Goal: Find specific page/section: Find specific page/section

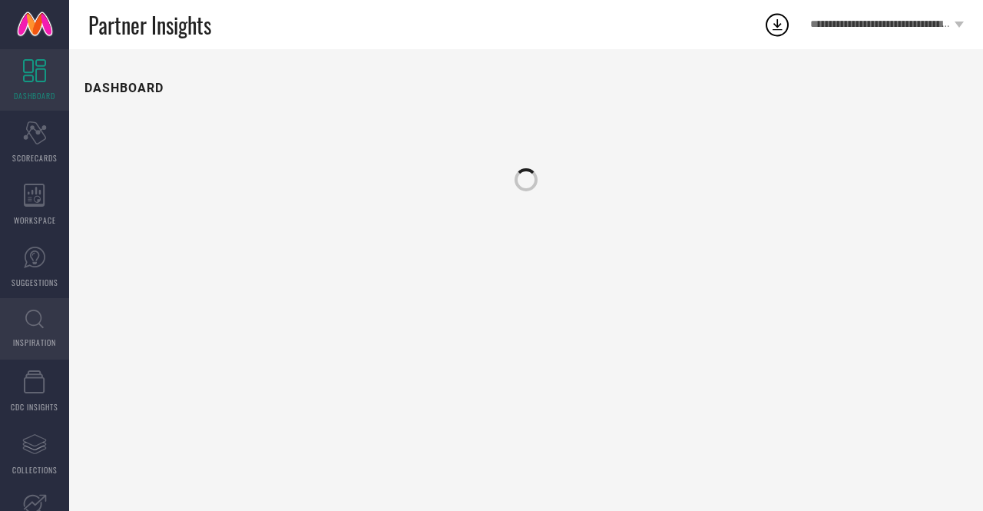
click at [33, 314] on icon at bounding box center [34, 319] width 18 height 19
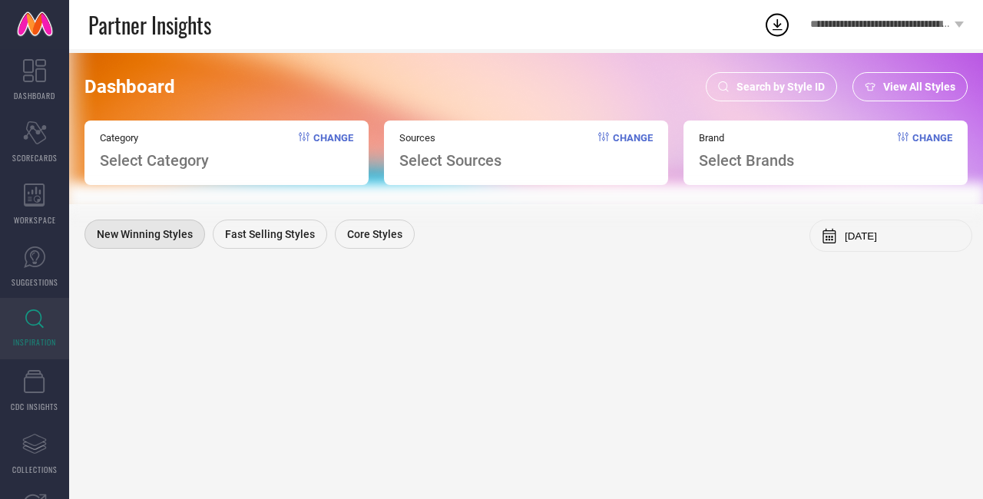
click at [750, 85] on span "Search by Style ID" at bounding box center [781, 87] width 88 height 12
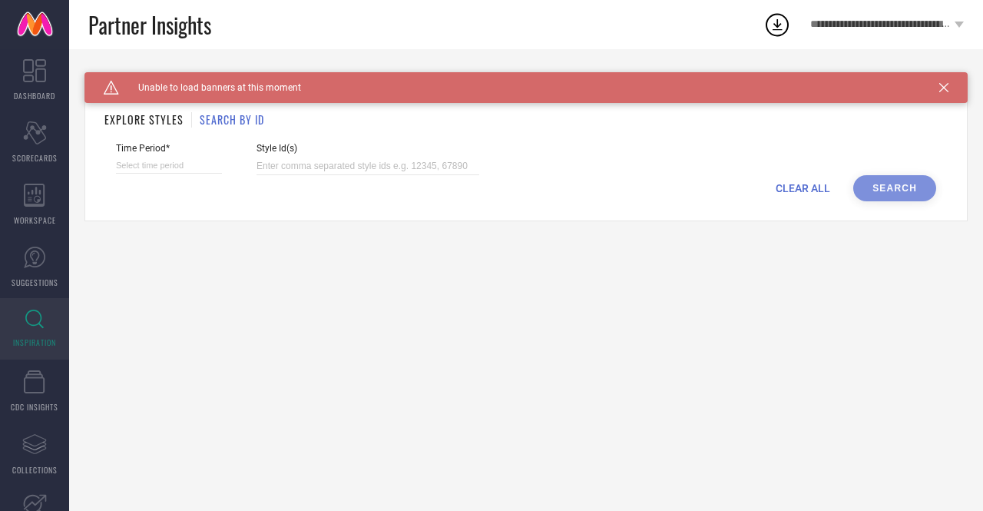
click at [184, 166] on input at bounding box center [169, 165] width 106 height 16
select select "9"
select select "2025"
select select "10"
select select "2025"
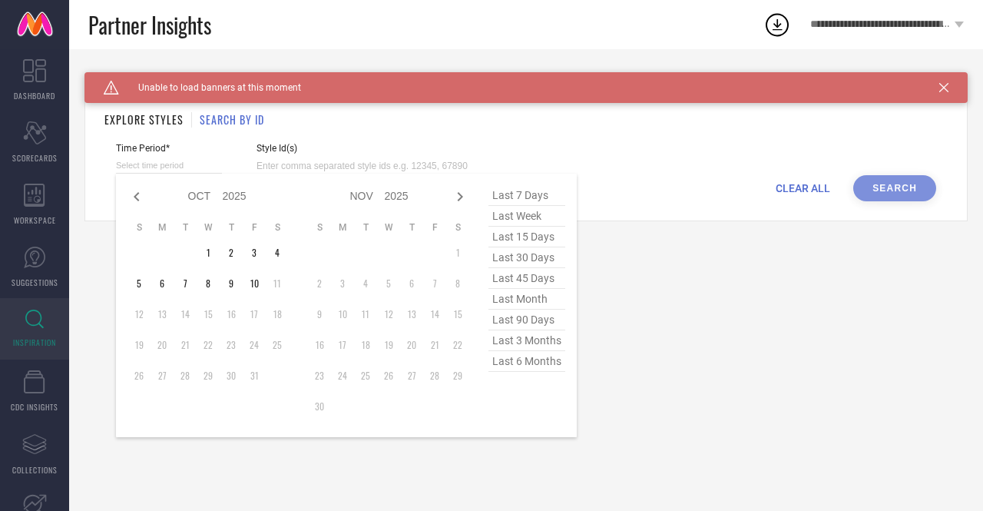
click at [532, 260] on span "last 30 days" at bounding box center [527, 257] width 77 height 21
type input "[DATE] to [DATE]"
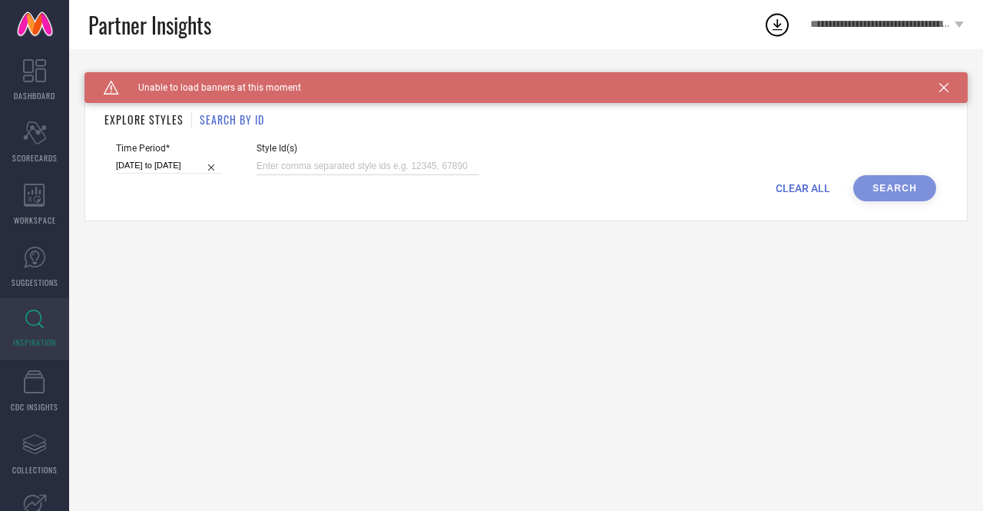
click at [428, 168] on input at bounding box center [368, 166] width 223 height 18
paste input "32057806 31984827 31869556 32417598 31984852 32057806 31984827 31869556 3241759…"
type input "32057806 31984827 31869556 32417598 31984852 32057806 31984827 31869556 3241759…"
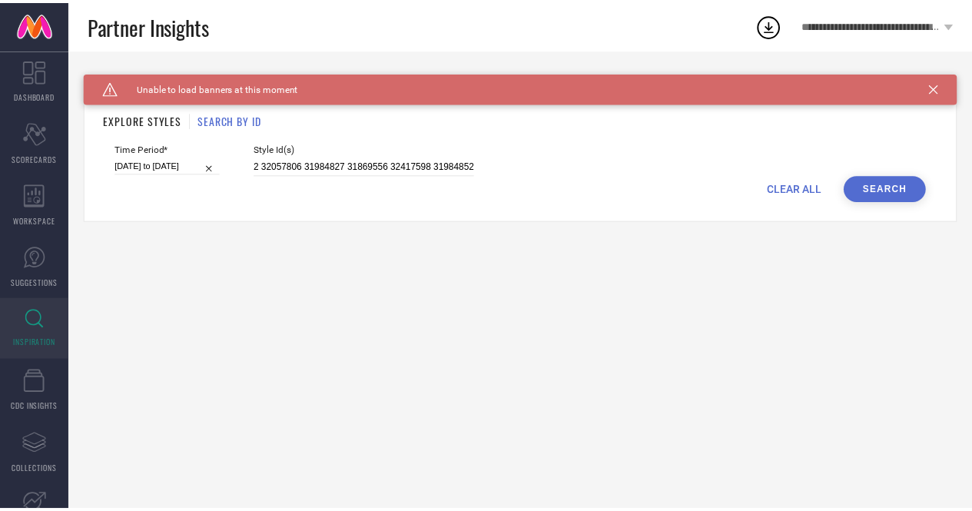
scroll to position [0, 0]
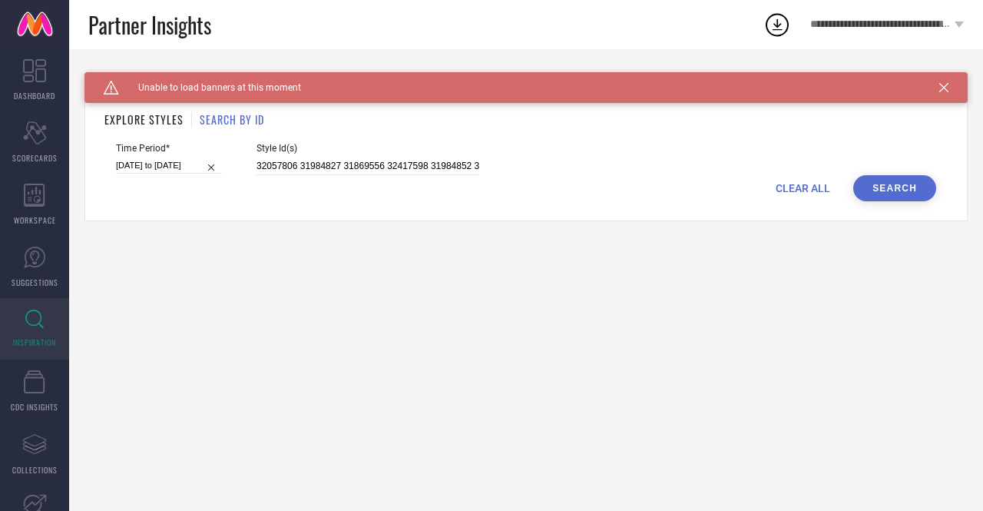
click at [908, 192] on button "Search" at bounding box center [895, 188] width 83 height 26
click at [880, 187] on button "Search" at bounding box center [895, 188] width 83 height 26
click at [178, 161] on input "[DATE] to [DATE]" at bounding box center [169, 165] width 106 height 16
select select "8"
select select "2025"
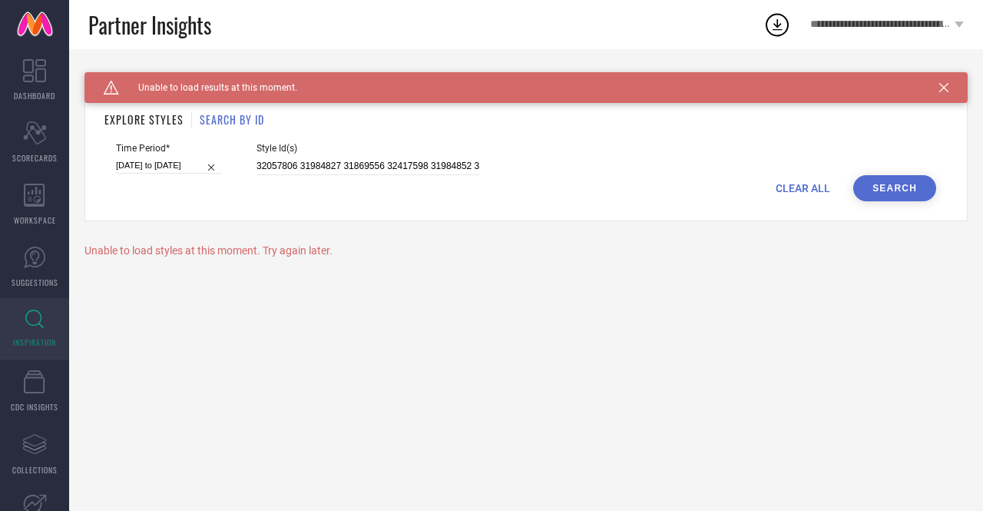
select select "9"
select select "2025"
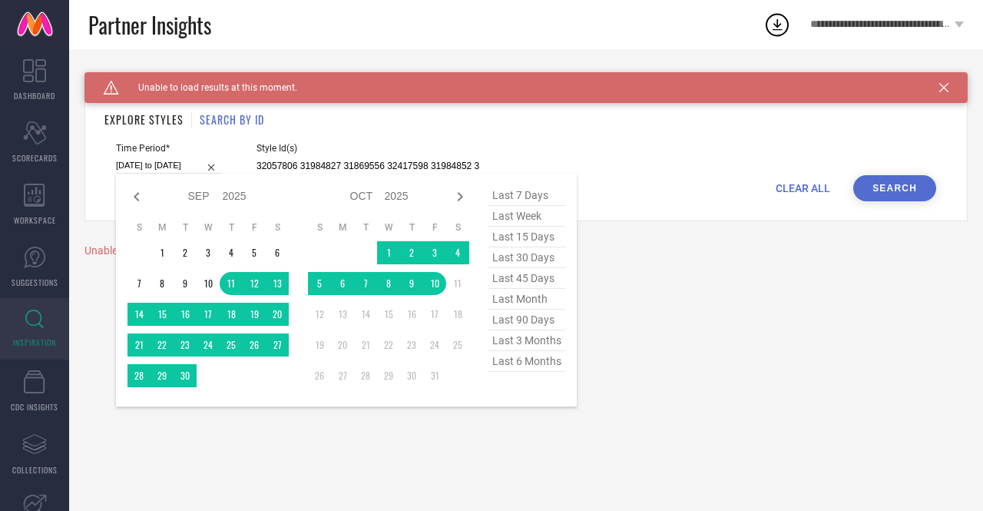
click at [530, 287] on span "last 45 days" at bounding box center [527, 278] width 77 height 21
type input "[DATE] to [DATE]"
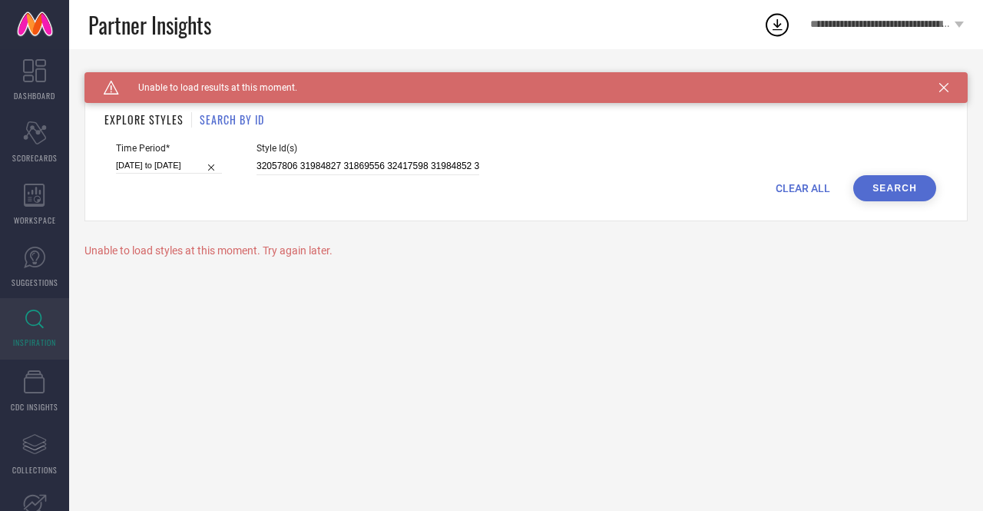
click at [907, 181] on button "Search" at bounding box center [895, 188] width 83 height 26
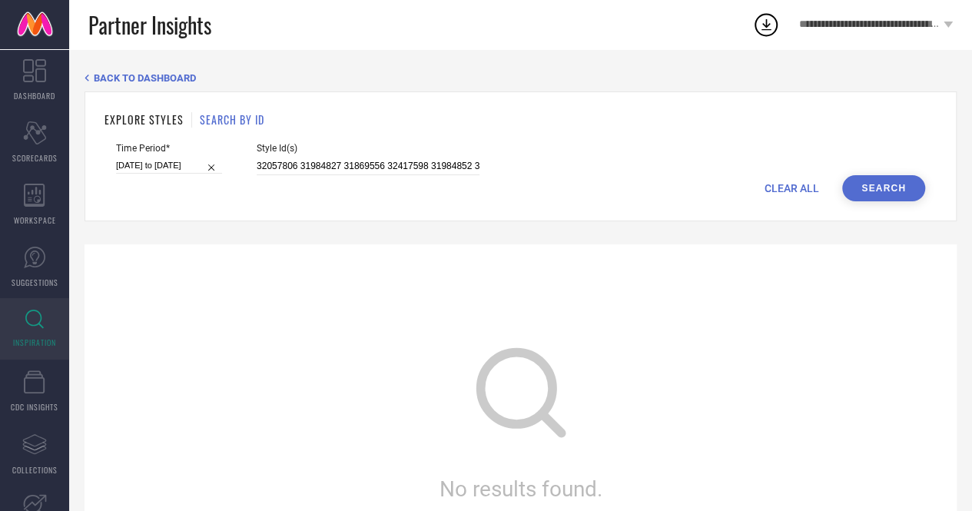
click at [907, 181] on button "Search" at bounding box center [883, 188] width 83 height 26
click at [890, 191] on button "Search" at bounding box center [883, 188] width 83 height 26
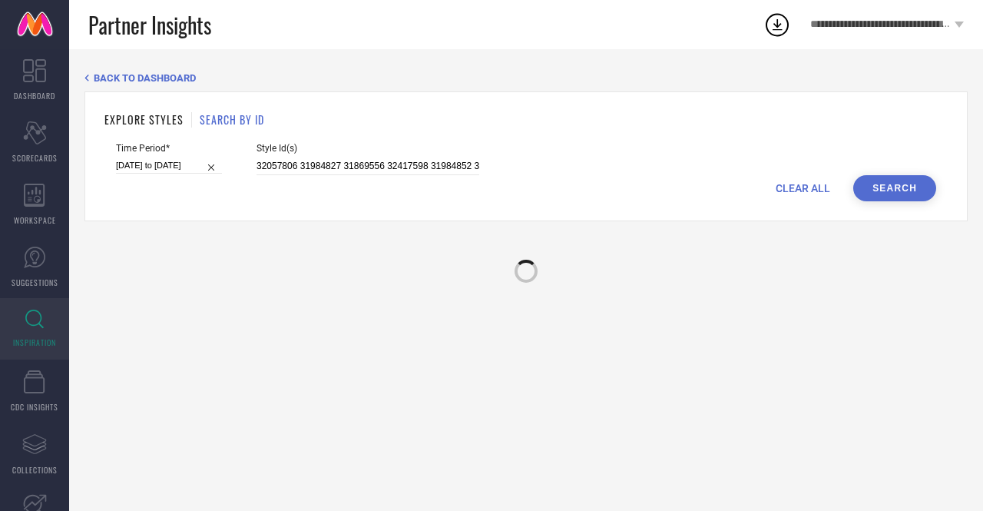
click at [890, 191] on button "Search" at bounding box center [895, 188] width 83 height 26
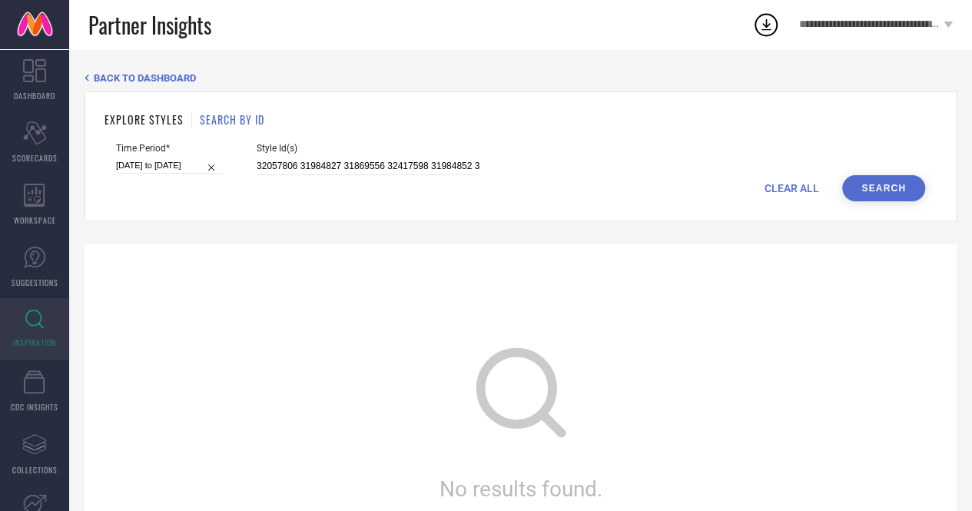
click at [890, 191] on button "Search" at bounding box center [883, 188] width 83 height 26
